Goal: Task Accomplishment & Management: Manage account settings

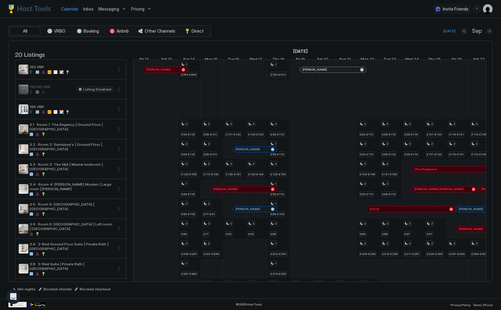
scroll to position [0, 434]
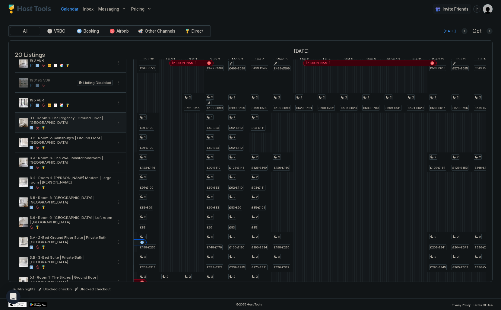
click at [120, 126] on button "More options" at bounding box center [118, 122] width 7 height 7
click at [111, 144] on div "Pricing" at bounding box center [105, 145] width 38 height 10
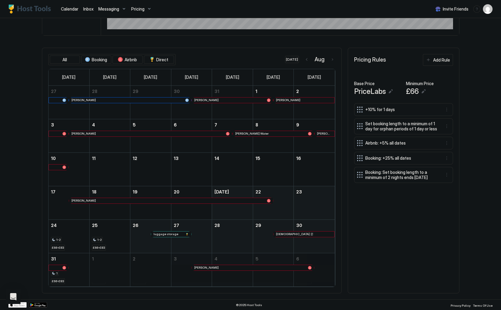
scroll to position [154, 0]
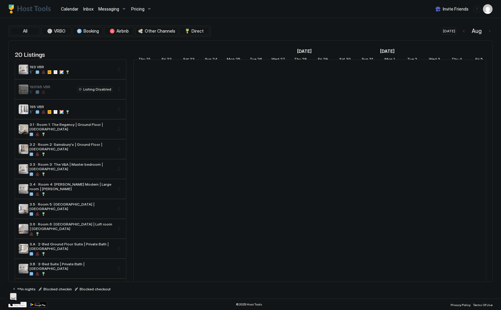
scroll to position [0, 335]
click at [119, 133] on button "More options" at bounding box center [118, 128] width 7 height 7
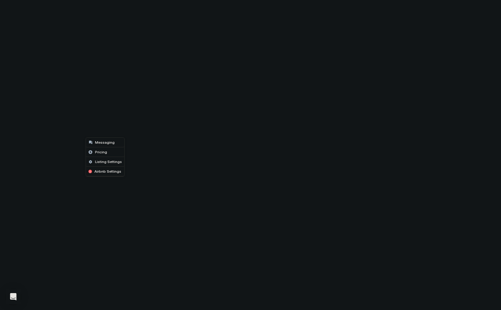
click at [113, 161] on span "Listing Settings" at bounding box center [108, 161] width 27 height 5
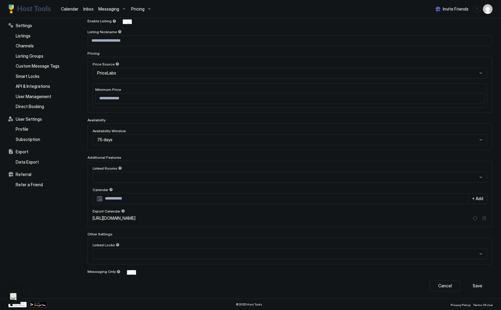
scroll to position [64, 0]
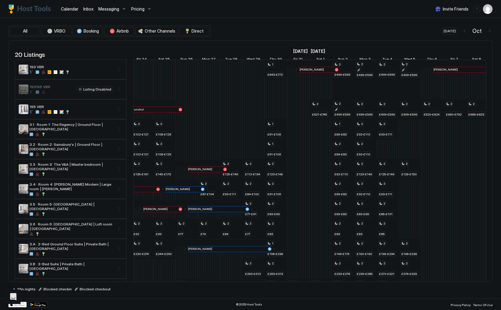
click at [119, 133] on button "More options" at bounding box center [118, 128] width 7 height 7
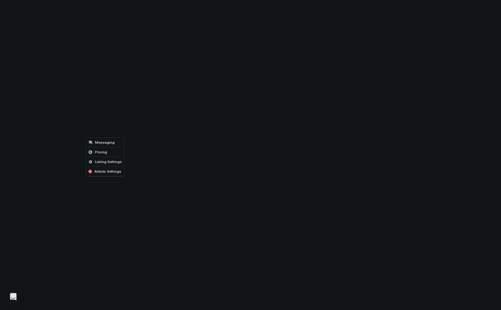
click at [112, 160] on span "Listing Settings" at bounding box center [108, 161] width 27 height 5
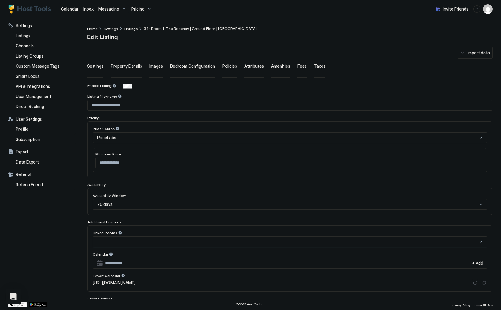
click at [100, 203] on div "Availability Window 75 days" at bounding box center [289, 201] width 405 height 27
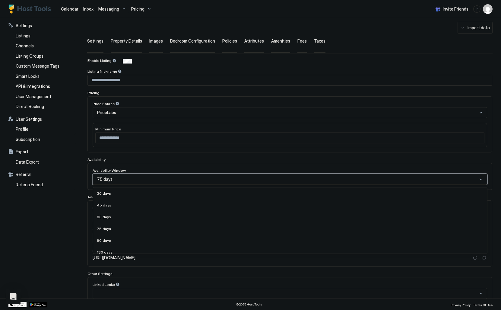
click at [109, 238] on span "90 days" at bounding box center [104, 240] width 14 height 5
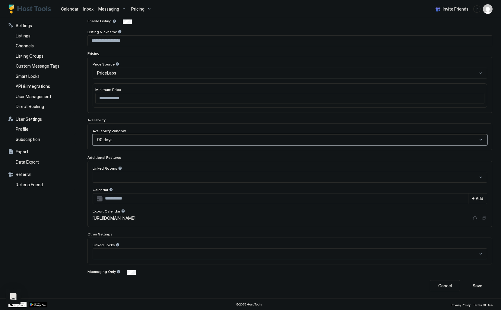
click at [485, 286] on button "Save" at bounding box center [477, 285] width 30 height 11
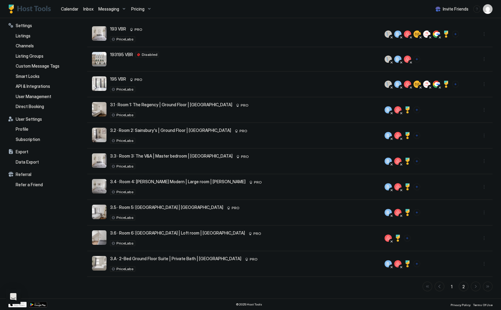
click at [483, 134] on button "More options" at bounding box center [483, 135] width 7 height 7
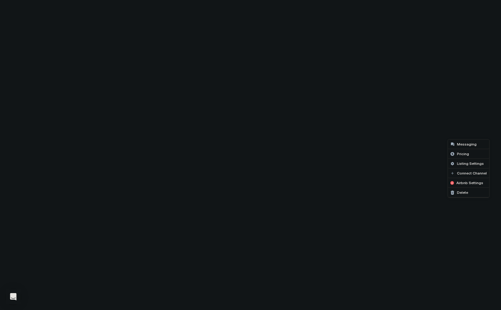
click at [467, 165] on span "Listing Settings" at bounding box center [470, 163] width 27 height 5
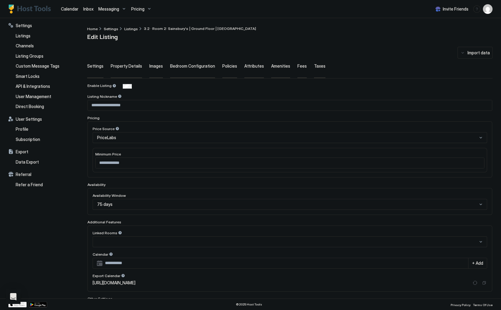
click at [274, 207] on div "75 days" at bounding box center [290, 204] width 394 height 11
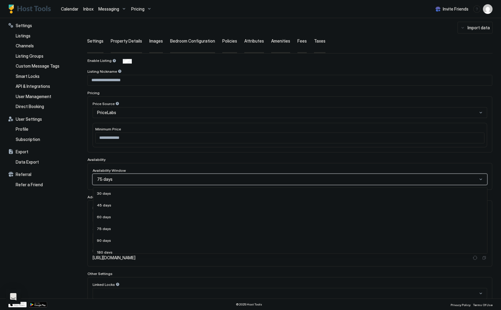
click at [262, 239] on div "90 days" at bounding box center [290, 240] width 386 height 5
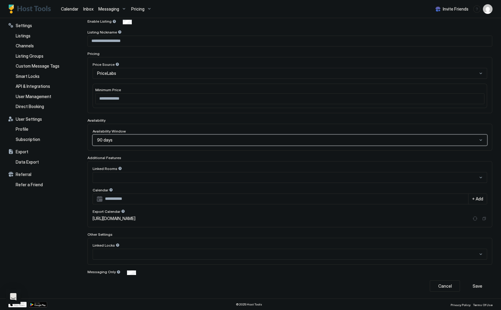
click at [483, 289] on button "Save" at bounding box center [477, 285] width 30 height 11
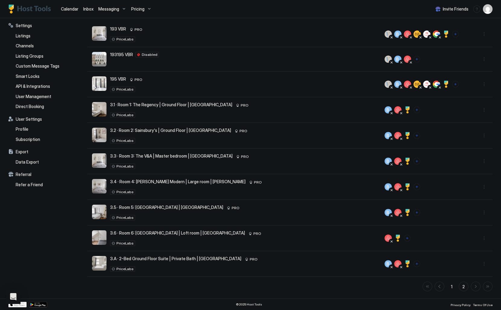
click at [486, 185] on button "More options" at bounding box center [483, 186] width 7 height 7
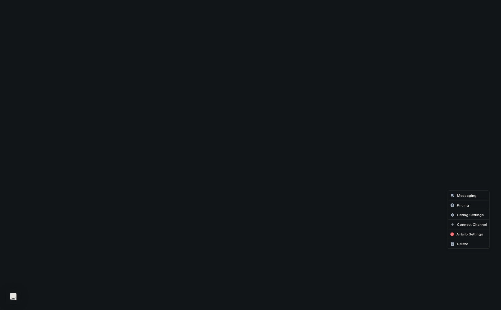
click at [464, 214] on span "Listing Settings" at bounding box center [470, 214] width 27 height 5
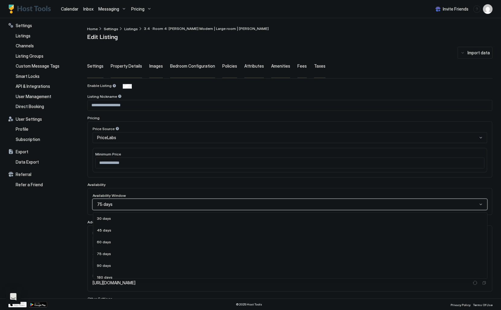
click at [267, 204] on div "75 days selected, 4 of 9. 9 results available. Use Up and Down to choose option…" at bounding box center [290, 204] width 394 height 11
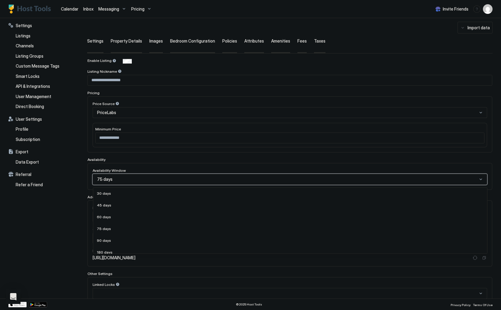
click at [259, 242] on div "90 days" at bounding box center [290, 240] width 394 height 12
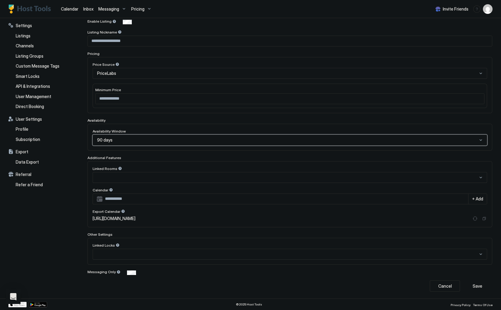
click at [482, 289] on button "Save" at bounding box center [477, 285] width 30 height 11
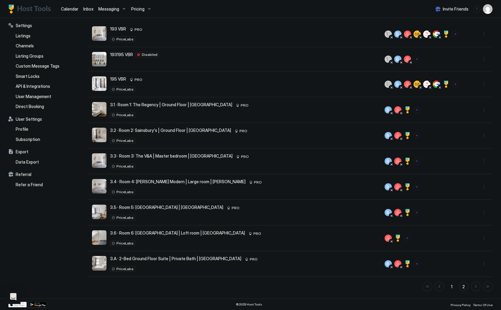
click at [484, 216] on button "More options" at bounding box center [483, 212] width 7 height 7
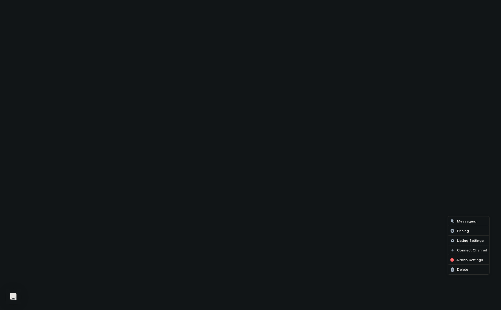
click at [465, 238] on div "Listing Settings" at bounding box center [468, 240] width 41 height 10
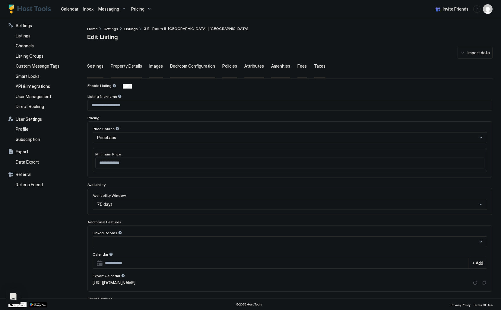
click at [358, 200] on div "75 days" at bounding box center [290, 204] width 394 height 11
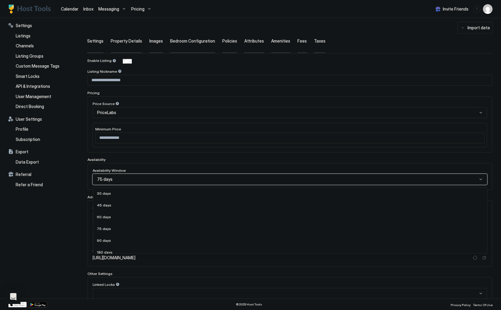
click at [346, 238] on div "90 days" at bounding box center [290, 240] width 386 height 5
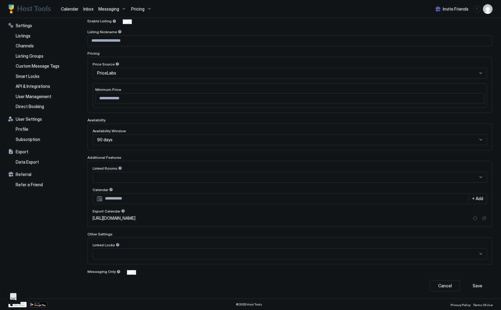
click at [485, 291] on div "**********" at bounding box center [294, 158] width 414 height 280
click at [484, 290] on button "Save" at bounding box center [477, 285] width 30 height 11
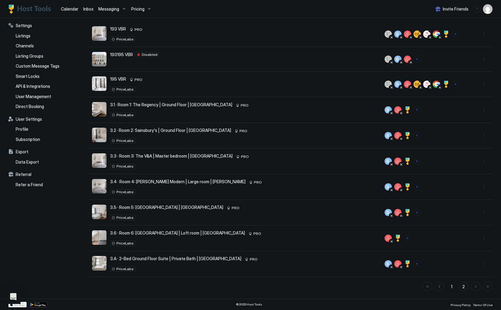
click at [483, 239] on button "More options" at bounding box center [483, 237] width 7 height 7
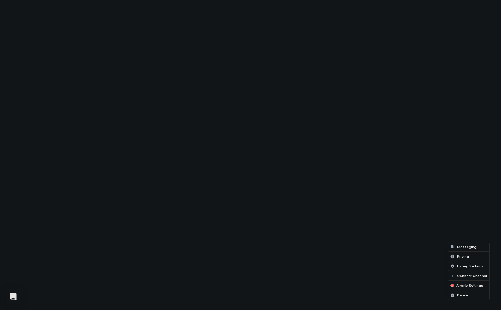
click at [459, 266] on span "Listing Settings" at bounding box center [470, 265] width 27 height 5
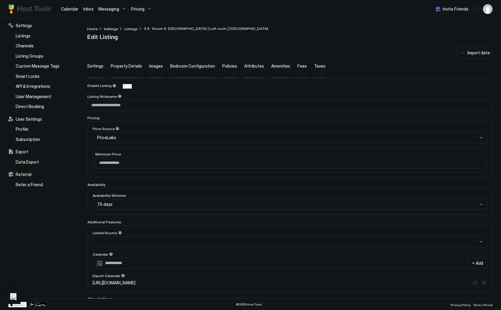
click at [464, 207] on div "75 days" at bounding box center [290, 204] width 394 height 11
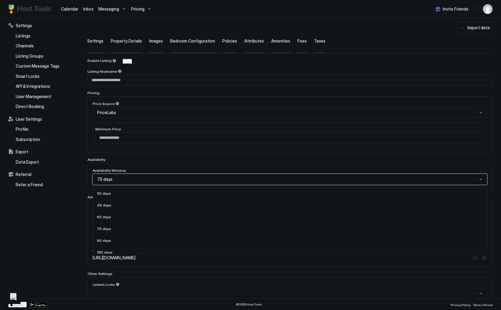
click at [458, 238] on div "90 days" at bounding box center [290, 240] width 386 height 5
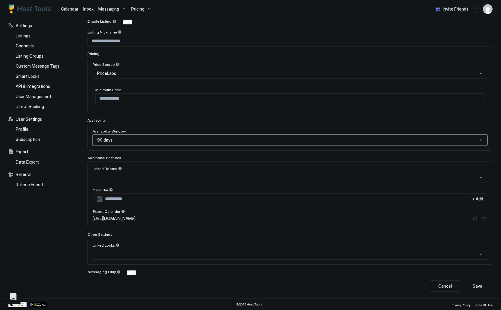
click at [479, 286] on div "Save" at bounding box center [477, 285] width 10 height 6
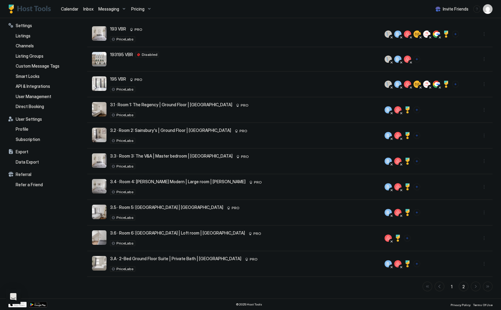
scroll to position [54, 0]
